Goal: Information Seeking & Learning: Find specific fact

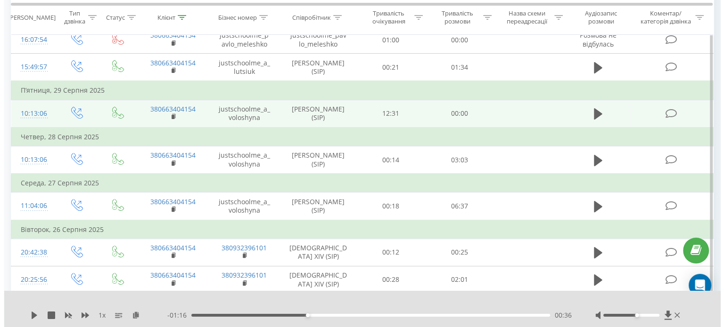
scroll to position [330, 0]
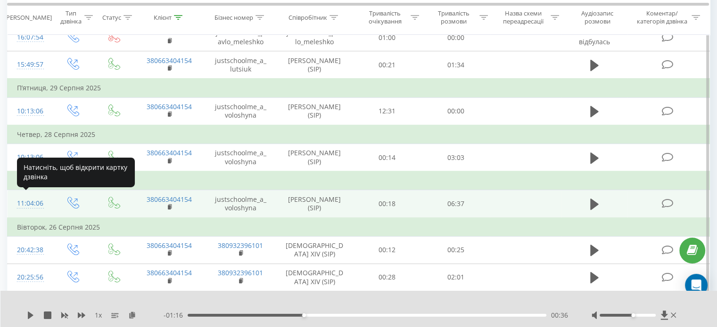
click at [31, 199] on div "11:04:06" at bounding box center [29, 204] width 25 height 18
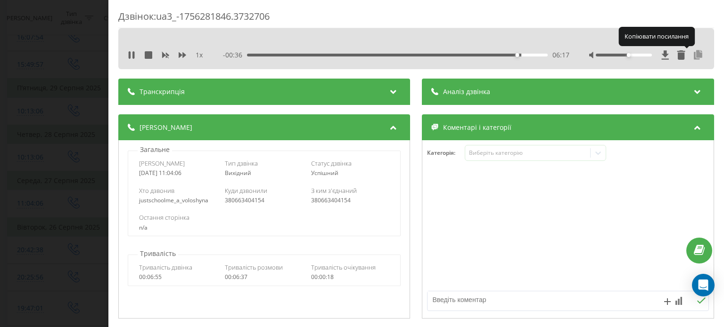
click at [693, 57] on icon at bounding box center [698, 54] width 11 height 9
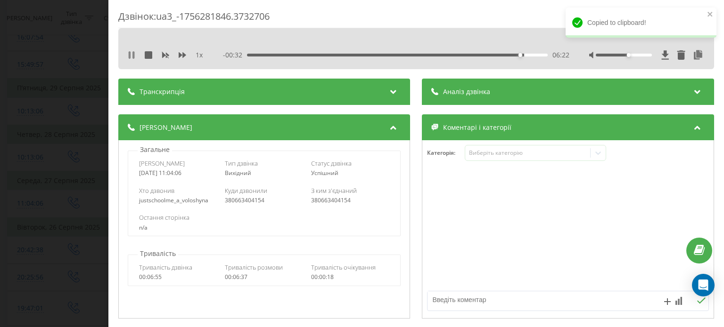
click at [131, 54] on icon at bounding box center [132, 55] width 8 height 8
click at [71, 110] on div "Дзвінок : ua3_-1756281846.3732706 1 x - 00:32 06:22 06:22 Транскрипція Для AI-а…" at bounding box center [362, 163] width 724 height 327
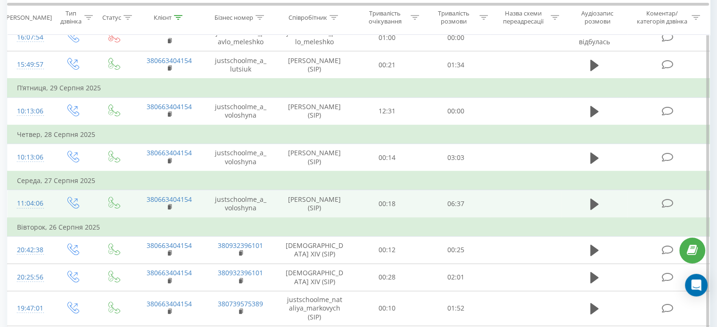
drag, startPoint x: 335, startPoint y: 206, endPoint x: 298, endPoint y: 196, distance: 38.5
click at [298, 196] on td "[PERSON_NAME] (SIP)" at bounding box center [314, 204] width 77 height 28
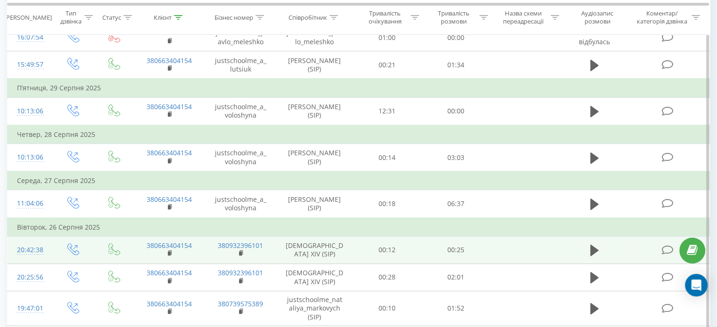
copy td "[PERSON_NAME] (SIP"
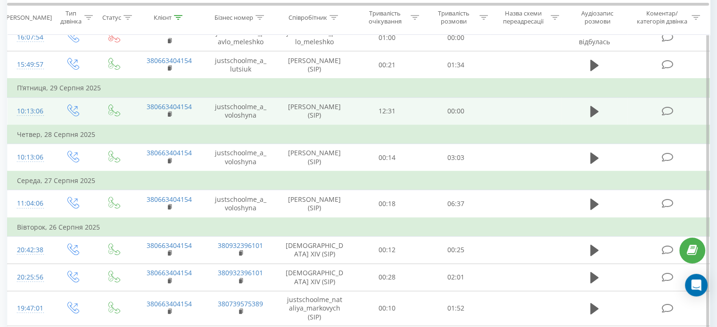
click at [689, 98] on td at bounding box center [668, 112] width 82 height 28
